Goal: Entertainment & Leisure: Consume media (video, audio)

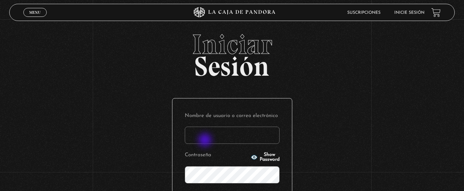
click at [206, 140] on input "Nombre de usuario o correo electrónico" at bounding box center [232, 134] width 95 height 17
type input "maurenrojaspiedra@gmail.com"
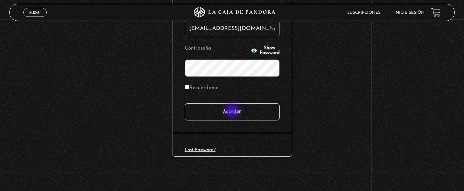
click at [233, 111] on input "Acceder" at bounding box center [232, 111] width 95 height 17
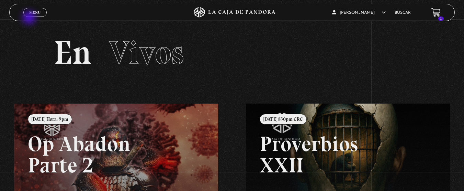
click at [30, 18] on div "Menu Cerrar" at bounding box center [92, 12] width 139 height 16
click at [35, 13] on span "Menu" at bounding box center [34, 12] width 11 height 4
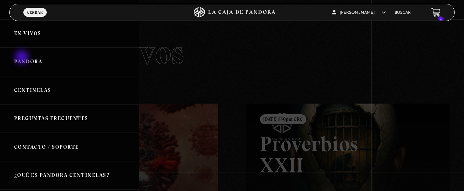
click at [23, 58] on link "Pandora" at bounding box center [69, 61] width 139 height 28
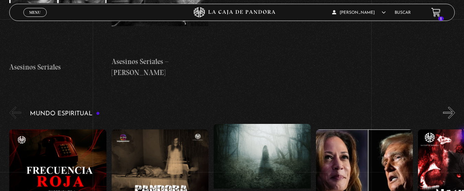
scroll to position [2413, 0]
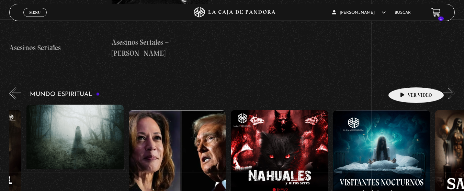
drag, startPoint x: 446, startPoint y: 71, endPoint x: 409, endPoint y: 77, distance: 37.2
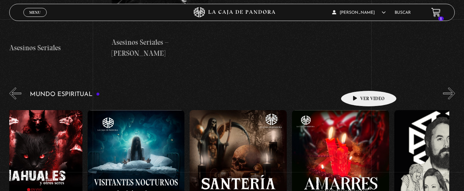
scroll to position [0, 525]
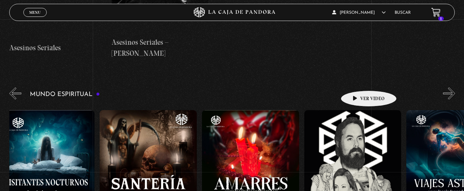
drag, startPoint x: 415, startPoint y: 73, endPoint x: 347, endPoint y: 84, distance: 69.1
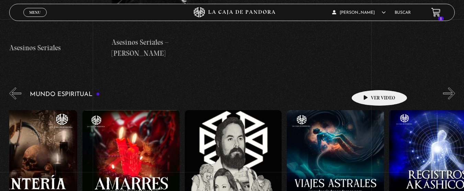
scroll to position [0, 649]
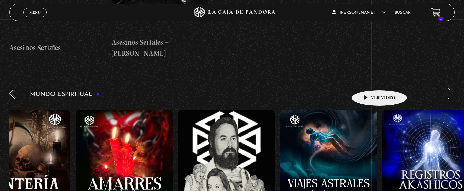
drag, startPoint x: 393, startPoint y: 78, endPoint x: 368, endPoint y: 79, distance: 24.8
click at [368, 104] on div "Frecuencia Roja Expediente I Pandora Paranormal Especial Halloween: Pandora Par…" at bounding box center [381, 178] width 2043 height 149
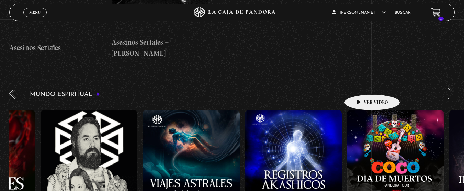
scroll to position [0, 834]
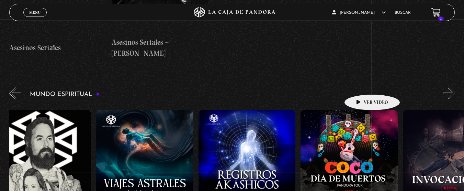
drag, startPoint x: 386, startPoint y: 79, endPoint x: 348, endPoint y: 85, distance: 37.7
click at [348, 104] on div "Frecuencia Roja Expediente I Pandora Paranormal Especial Halloween: Pandora Par…" at bounding box center [198, 178] width 2043 height 149
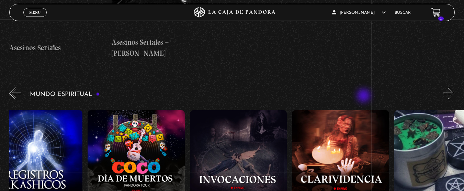
scroll to position [0, 1076]
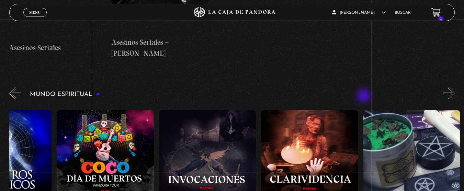
drag, startPoint x: 412, startPoint y: 90, endPoint x: 363, endPoint y: 97, distance: 48.9
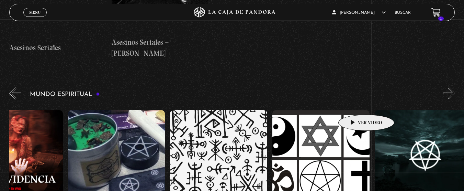
drag, startPoint x: 414, startPoint y: 90, endPoint x: 354, endPoint y: 104, distance: 61.7
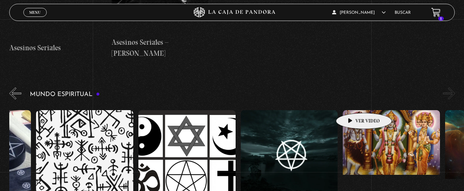
scroll to position [0, 1583]
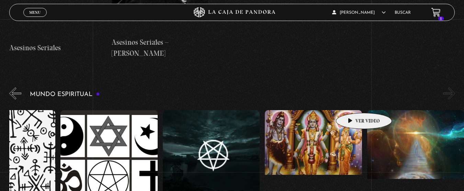
drag, startPoint x: 401, startPoint y: 92, endPoint x: 337, endPoint y: 106, distance: 64.7
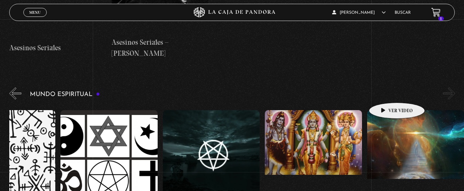
drag, startPoint x: 382, startPoint y: 93, endPoint x: 362, endPoint y: 98, distance: 21.5
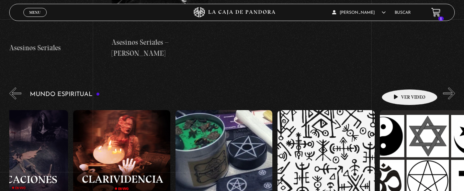
drag, startPoint x: 397, startPoint y: 79, endPoint x: 463, endPoint y: 71, distance: 66.0
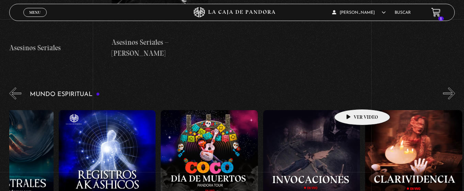
scroll to position [0, 347]
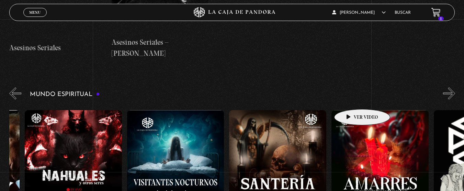
drag, startPoint x: 358, startPoint y: 98, endPoint x: 469, endPoint y: 79, distance: 111.9
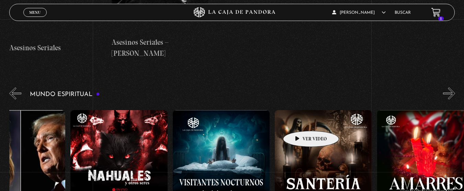
scroll to position [0, 0]
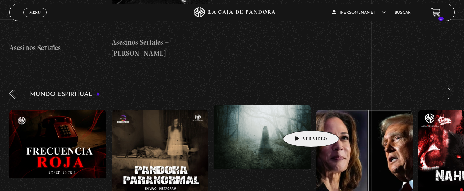
drag, startPoint x: 300, startPoint y: 120, endPoint x: 418, endPoint y: 107, distance: 118.5
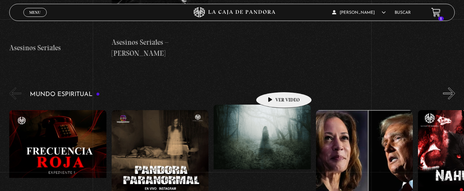
click at [273, 104] on figure at bounding box center [262, 166] width 97 height 124
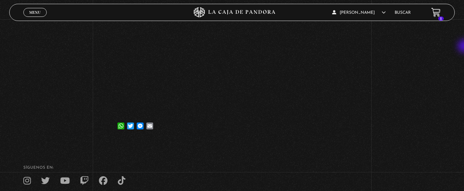
scroll to position [173, 0]
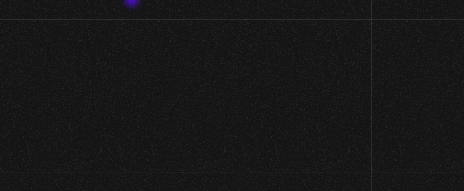
scroll to position [2413, 0]
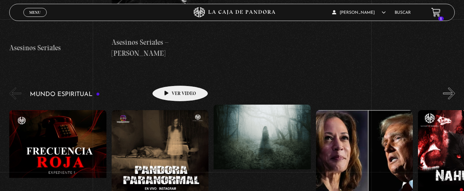
click at [169, 110] on figure at bounding box center [160, 172] width 97 height 124
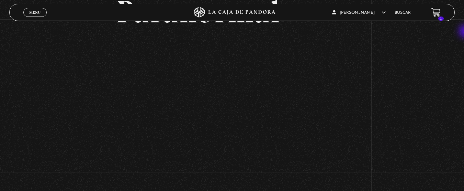
scroll to position [122, 0]
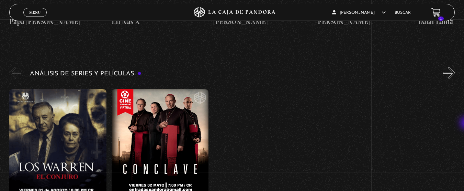
scroll to position [1261, 0]
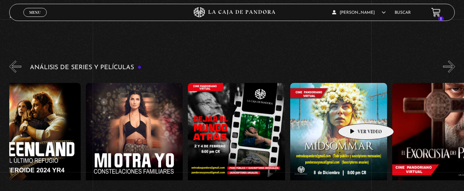
drag, startPoint x: 401, startPoint y: 110, endPoint x: 355, endPoint y: 114, distance: 45.8
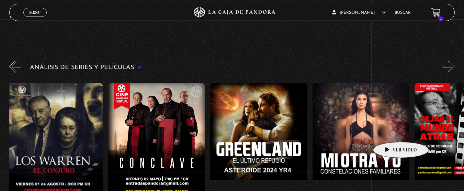
scroll to position [0, 7]
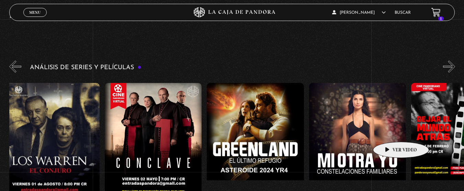
drag, startPoint x: 348, startPoint y: 125, endPoint x: 390, endPoint y: 131, distance: 41.7
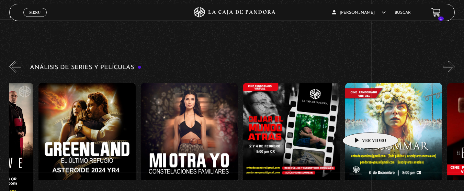
scroll to position [0, 191]
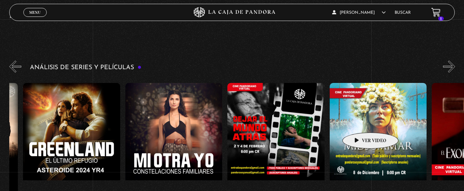
drag, startPoint x: 396, startPoint y: 119, endPoint x: 359, endPoint y: 122, distance: 36.8
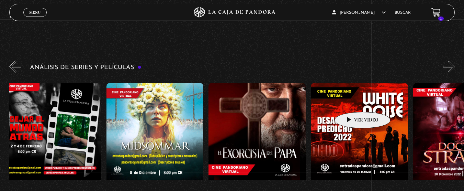
drag, startPoint x: 393, startPoint y: 102, endPoint x: 346, endPoint y: 101, distance: 46.4
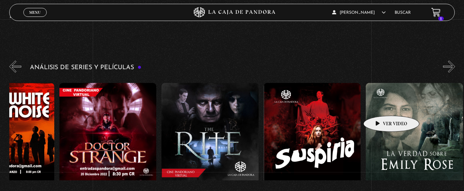
drag, startPoint x: 431, startPoint y: 105, endPoint x: 375, endPoint y: 105, distance: 56.0
click at [375, 105] on div "El Conjuro Conclave [GEOGRAPHIC_DATA] – Meteoritos Mi Otra Yo Dejar el Mundo At…" at bounding box center [417, 152] width 2350 height 149
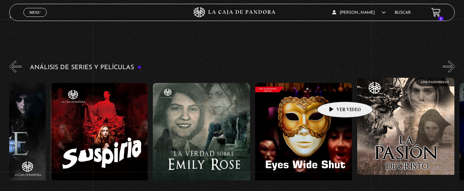
scroll to position [0, 1222]
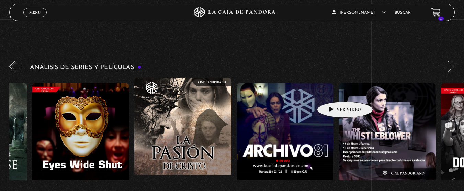
drag, startPoint x: 413, startPoint y: 103, endPoint x: 318, endPoint y: 91, distance: 95.1
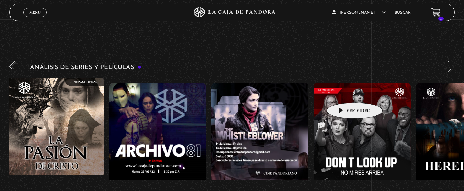
scroll to position [0, 1457]
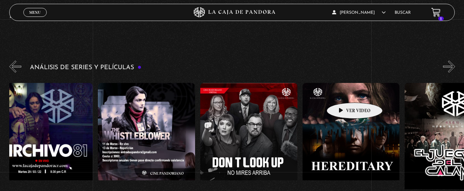
drag, startPoint x: 383, startPoint y: 92, endPoint x: 333, endPoint y: 93, distance: 50.5
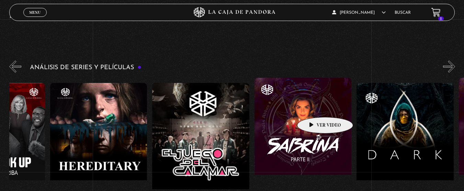
scroll to position [0, 1883]
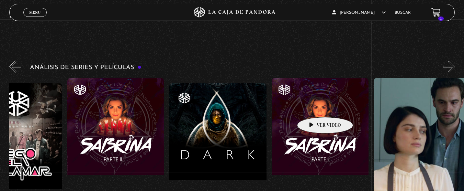
drag, startPoint x: 376, startPoint y: 92, endPoint x: 305, endPoint y: 107, distance: 72.3
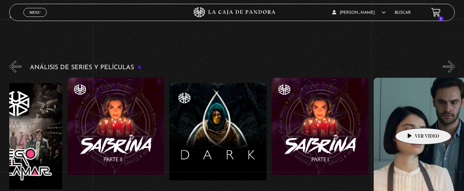
scroll to position [0, 1890]
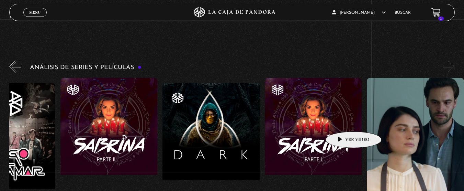
drag, startPoint x: 412, startPoint y: 117, endPoint x: 334, endPoint y: 121, distance: 78.7
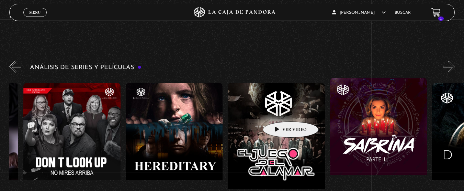
drag, startPoint x: 245, startPoint y: 107, endPoint x: 300, endPoint y: 112, distance: 54.8
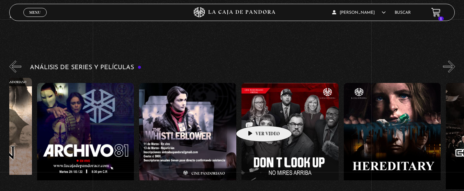
drag, startPoint x: 245, startPoint y: 115, endPoint x: 288, endPoint y: 115, distance: 43.6
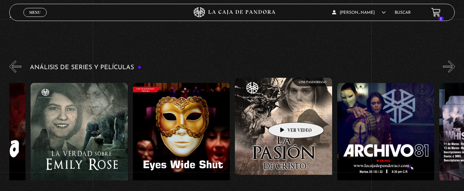
drag, startPoint x: 232, startPoint y: 111, endPoint x: 292, endPoint y: 112, distance: 59.7
click at [292, 112] on div "El Conjuro Conclave Greenland – Meteoritos Mi Otra Yo Dejar el Mundo Atrás Mids…" at bounding box center [82, 152] width 2350 height 149
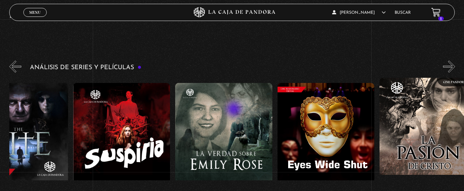
drag, startPoint x: 234, startPoint y: 110, endPoint x: 275, endPoint y: 111, distance: 40.5
click at [275, 111] on div "El Conjuro Conclave Greenland – Meteoritos Mi Otra Yo Dejar el Mundo Atrás Mids…" at bounding box center [226, 152] width 2350 height 149
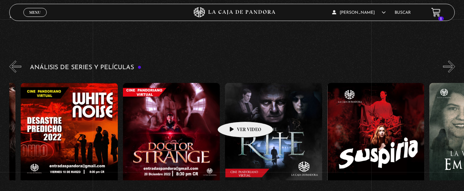
drag, startPoint x: 227, startPoint y: 111, endPoint x: 266, endPoint y: 114, distance: 39.6
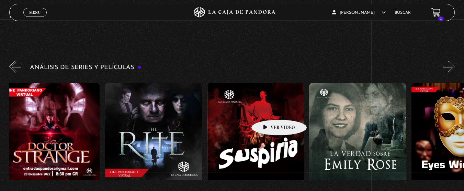
click at [270, 108] on div "El Conjuro Conclave Greenland – Meteoritos Mi Otra Yo Dejar el Mundo Atrás Mids…" at bounding box center [360, 152] width 2350 height 149
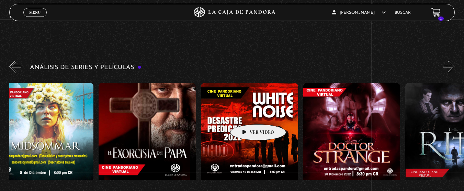
drag, startPoint x: 205, startPoint y: 115, endPoint x: 253, endPoint y: 113, distance: 48.8
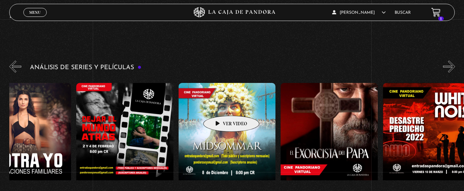
scroll to position [0, 335]
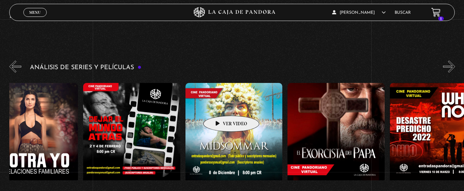
drag, startPoint x: 196, startPoint y: 105, endPoint x: 234, endPoint y: 104, distance: 37.8
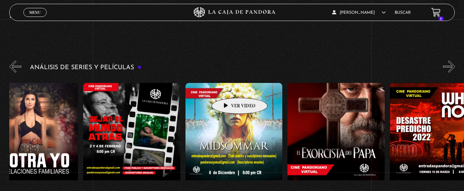
click at [229, 87] on figure at bounding box center [233, 145] width 97 height 124
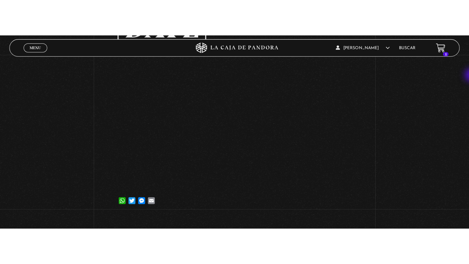
scroll to position [78, 0]
